Goal: Find specific page/section: Find specific page/section

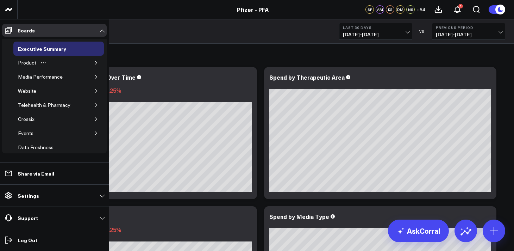
click at [95, 64] on icon "button" at bounding box center [96, 63] width 2 height 4
click at [90, 78] on icon "button" at bounding box center [92, 77] width 4 height 4
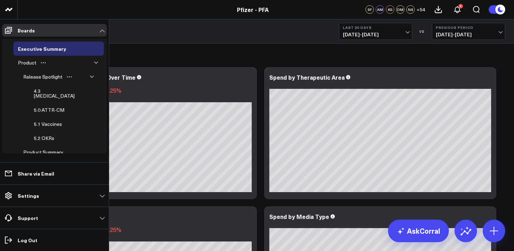
click at [88, 77] on button "button" at bounding box center [91, 76] width 7 height 7
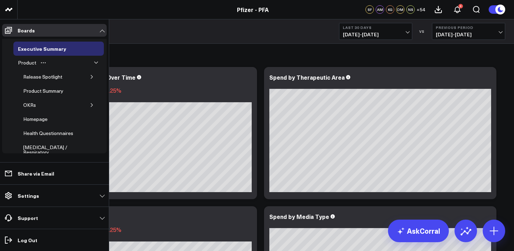
click at [94, 61] on icon "button" at bounding box center [96, 63] width 4 height 4
click at [94, 63] on icon "button" at bounding box center [96, 63] width 4 height 4
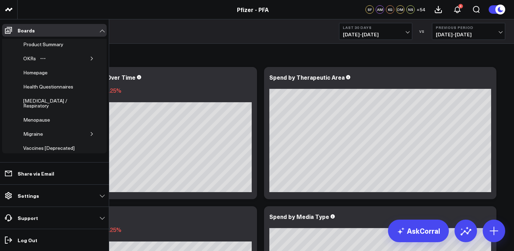
scroll to position [50, 0]
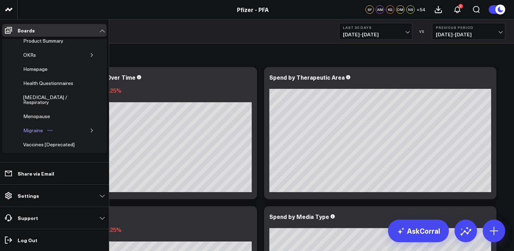
click at [38, 126] on div "Migraine" at bounding box center [32, 130] width 23 height 8
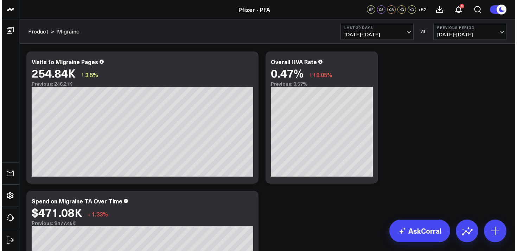
scroll to position [325, 0]
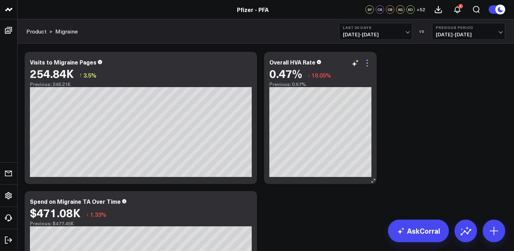
click at [367, 64] on icon at bounding box center [367, 63] width 8 height 8
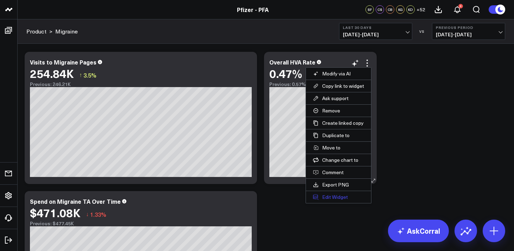
click at [339, 198] on button "Edit Widget" at bounding box center [338, 197] width 65 height 12
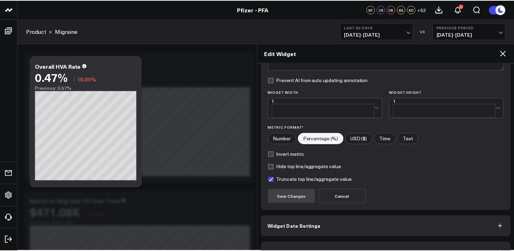
scroll to position [89, 0]
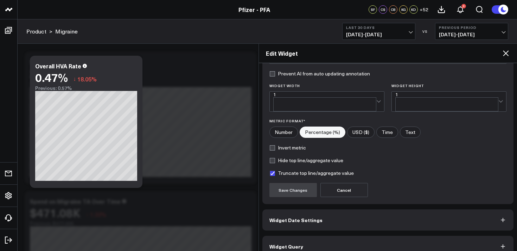
click at [376, 238] on button "Widget Query" at bounding box center [388, 245] width 252 height 21
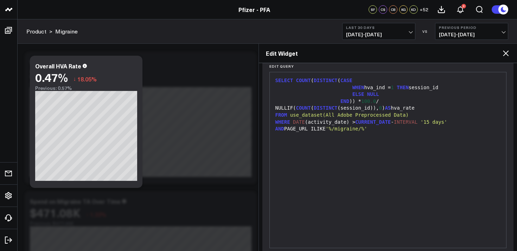
click at [506, 53] on icon at bounding box center [506, 53] width 6 height 6
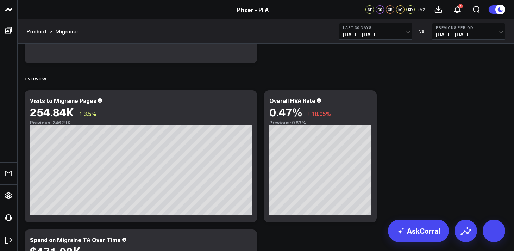
scroll to position [280, 0]
